Goal: Task Accomplishment & Management: Use online tool/utility

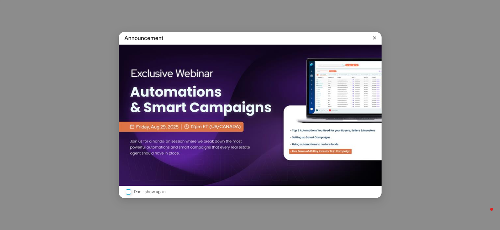
click at [375, 39] on icon at bounding box center [374, 37] width 7 height 7
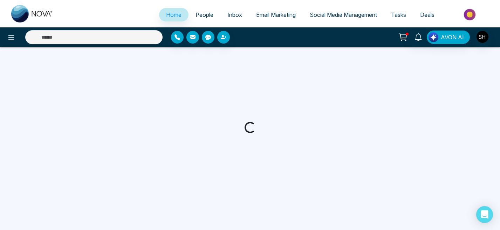
select select "*"
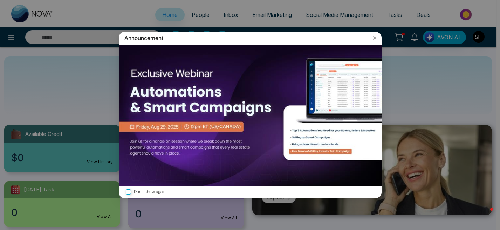
click at [374, 37] on icon at bounding box center [374, 37] width 3 height 3
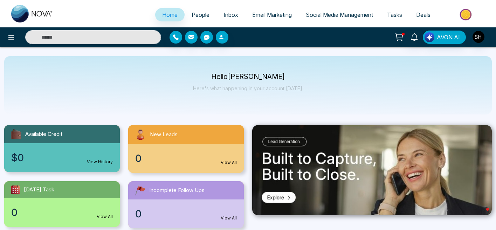
click at [320, 14] on span "Social Media Management" at bounding box center [339, 14] width 67 height 7
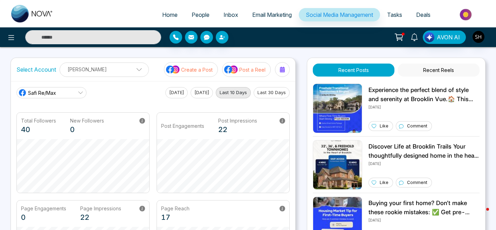
click at [239, 68] on button "Post a Reel" at bounding box center [246, 69] width 49 height 15
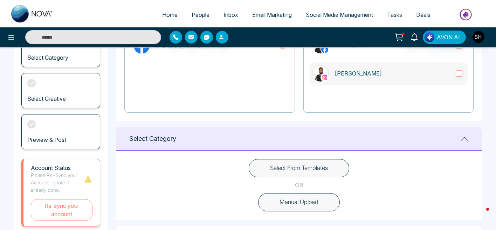
scroll to position [125, 0]
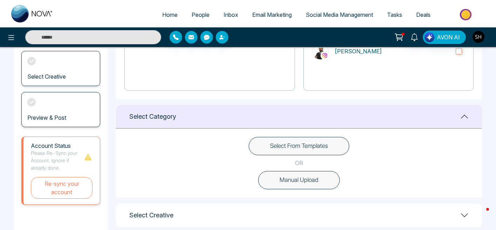
click at [329, 141] on button "Select From Templates" at bounding box center [299, 146] width 101 height 18
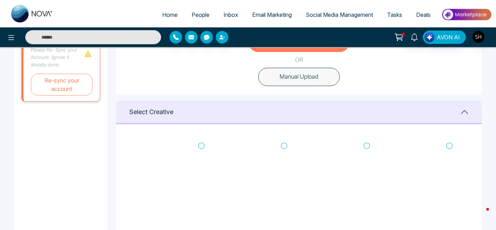
scroll to position [0, 0]
click at [283, 146] on icon at bounding box center [284, 146] width 6 height 7
type textarea "**********"
click at [297, 93] on div "Select From Templates OR Manual Upload" at bounding box center [299, 59] width 366 height 69
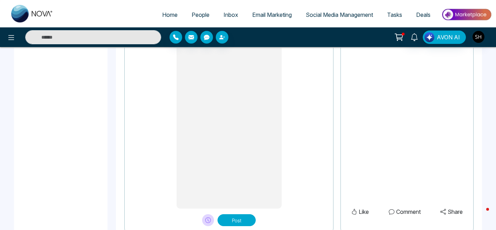
scroll to position [594, 0]
click at [226, 217] on button "Post" at bounding box center [237, 218] width 38 height 12
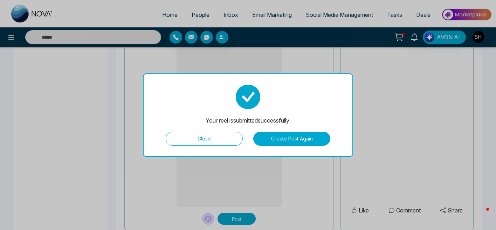
click at [283, 137] on button "Create Post Again" at bounding box center [291, 138] width 77 height 14
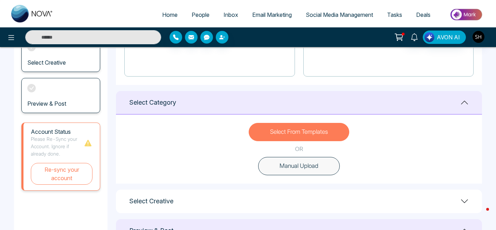
scroll to position [139, 0]
click at [289, 129] on button "Select From Templates" at bounding box center [299, 131] width 101 height 18
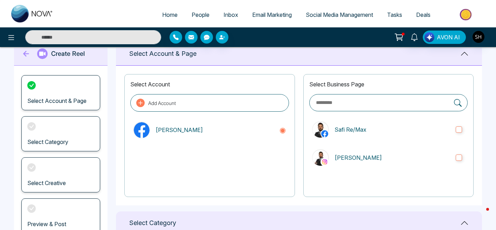
scroll to position [0, 0]
